Goal: Task Accomplishment & Management: Manage account settings

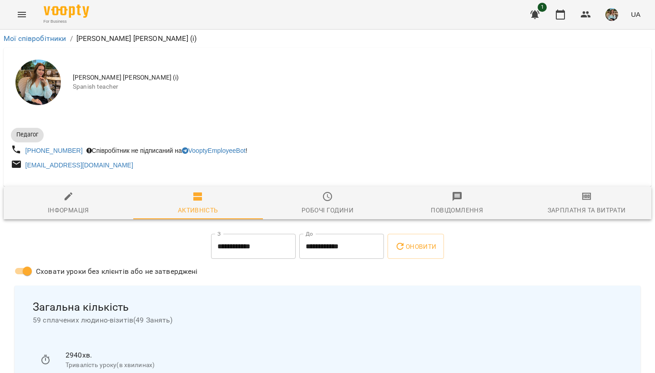
click at [613, 19] on img "button" at bounding box center [612, 14] width 13 height 13
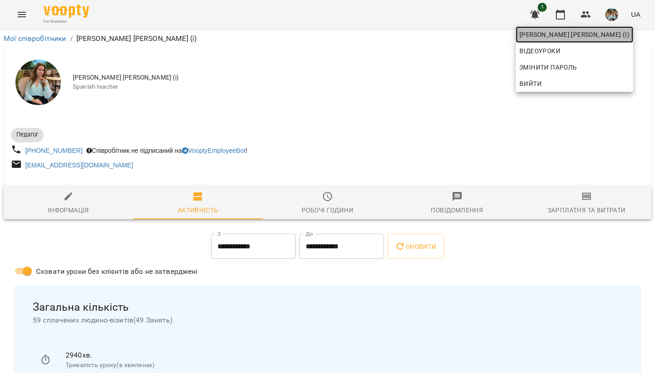
click at [596, 35] on span "[PERSON_NAME] [PERSON_NAME] (і)" at bounding box center [575, 34] width 110 height 11
click at [444, 90] on div at bounding box center [327, 186] width 655 height 373
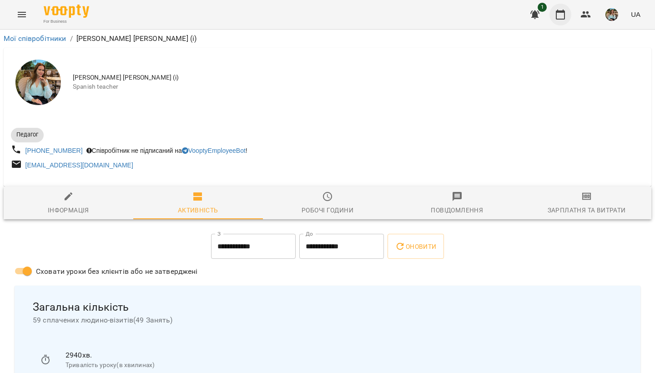
click at [567, 11] on button "button" at bounding box center [561, 15] width 22 height 22
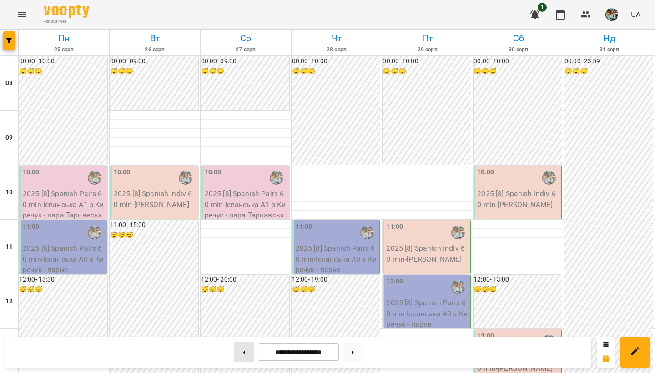
scroll to position [542, 0]
click at [242, 314] on button at bounding box center [244, 352] width 20 height 20
type input "**********"
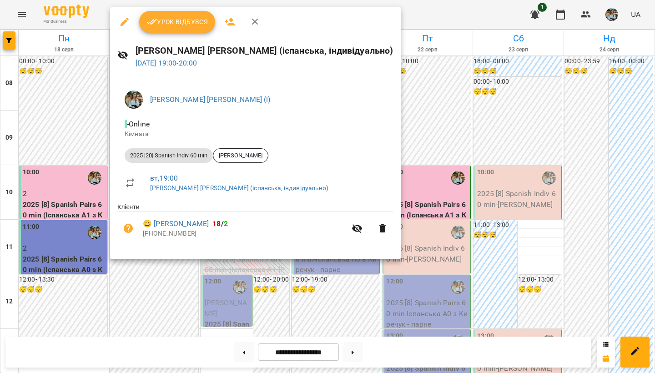
click at [184, 23] on span "Урок відбувся" at bounding box center [177, 21] width 62 height 11
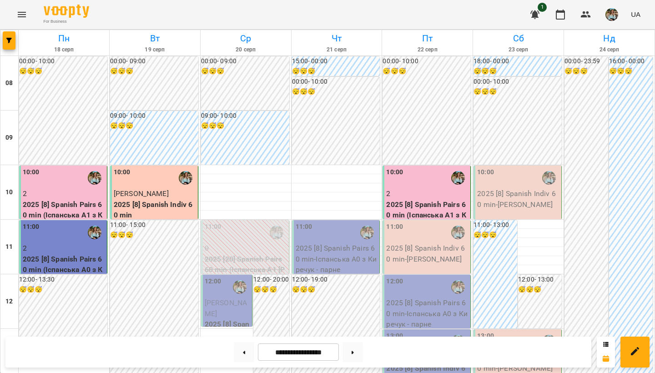
scroll to position [542, 0]
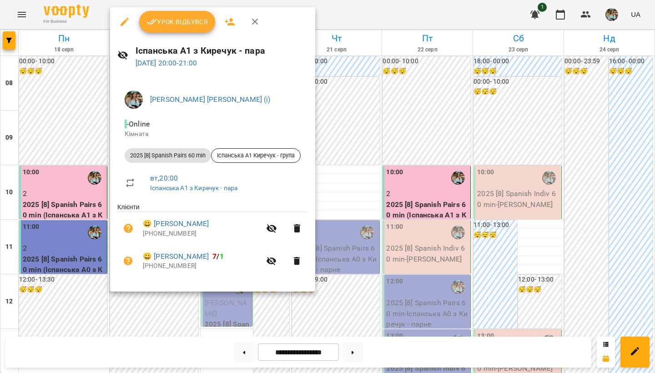
click at [168, 21] on span "Урок відбувся" at bounding box center [177, 21] width 62 height 11
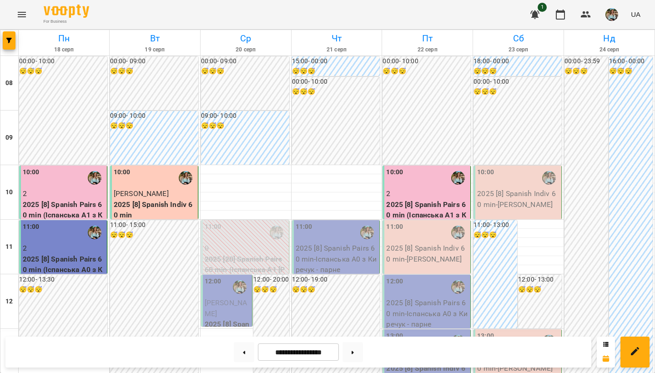
click at [616, 16] on img "button" at bounding box center [612, 14] width 13 height 13
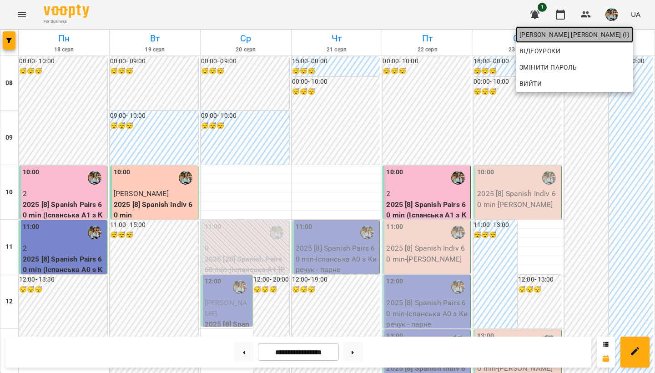
click at [602, 36] on span "[PERSON_NAME] [PERSON_NAME] (і)" at bounding box center [575, 34] width 110 height 11
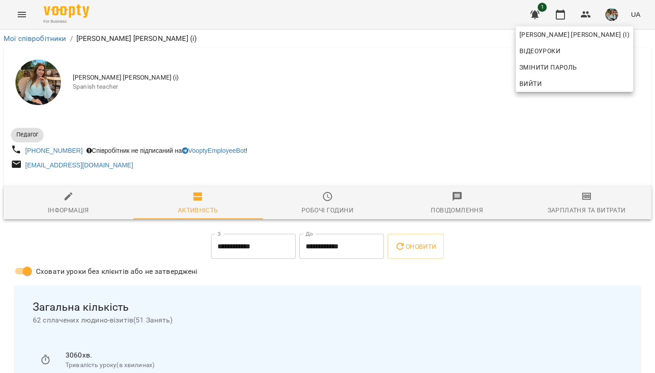
click at [296, 88] on div at bounding box center [327, 186] width 655 height 373
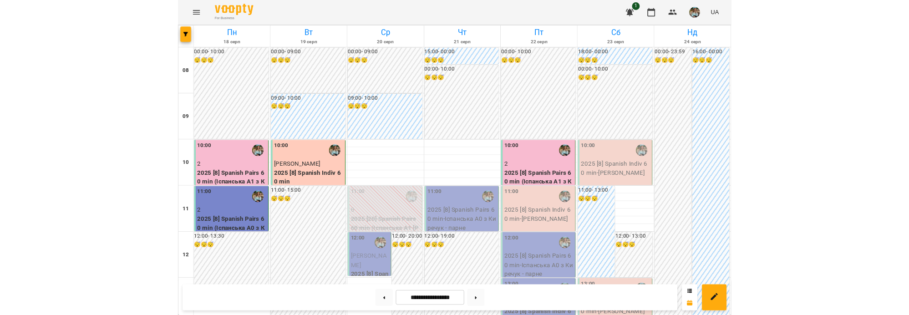
scroll to position [542, 0]
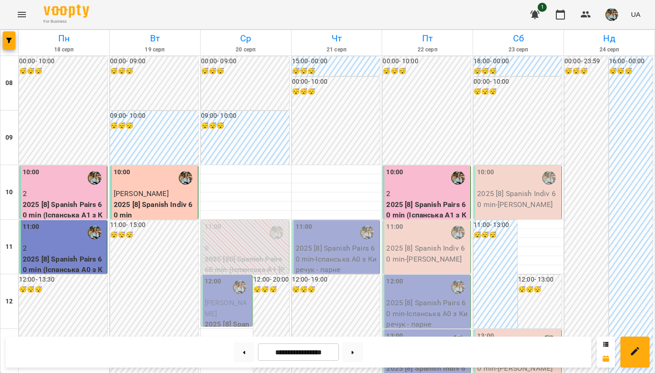
click at [613, 12] on img "button" at bounding box center [612, 14] width 13 height 13
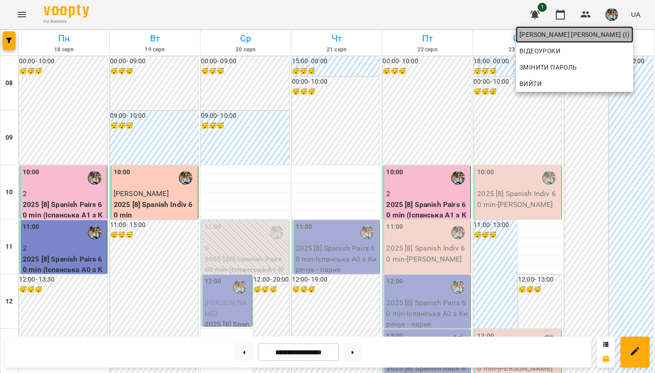
click at [604, 38] on span "[PERSON_NAME] [PERSON_NAME] (і)" at bounding box center [575, 34] width 110 height 11
